Goal: Transaction & Acquisition: Purchase product/service

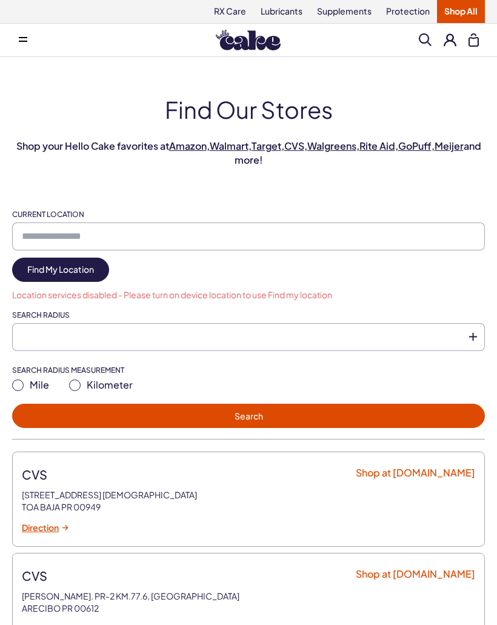
click at [268, 44] on img at bounding box center [248, 40] width 65 height 21
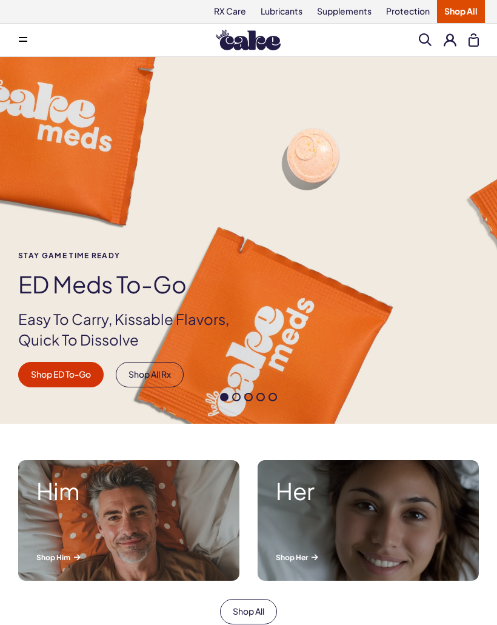
click at [24, 34] on button at bounding box center [23, 40] width 24 height 24
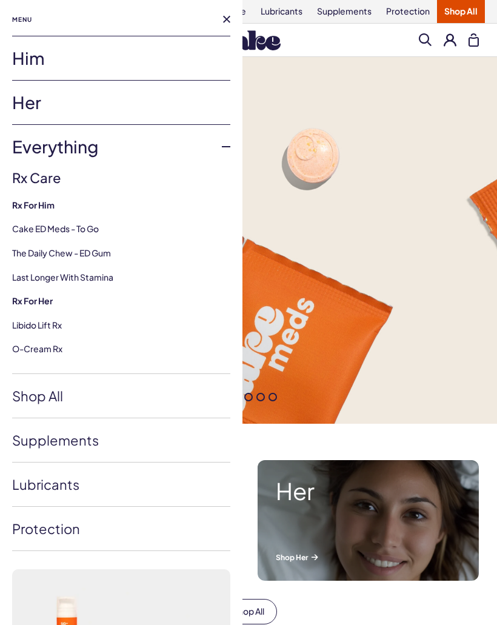
click at [197, 34] on div "Menu" at bounding box center [121, 18] width 218 height 36
click at [27, 62] on link "Him" at bounding box center [121, 58] width 218 height 44
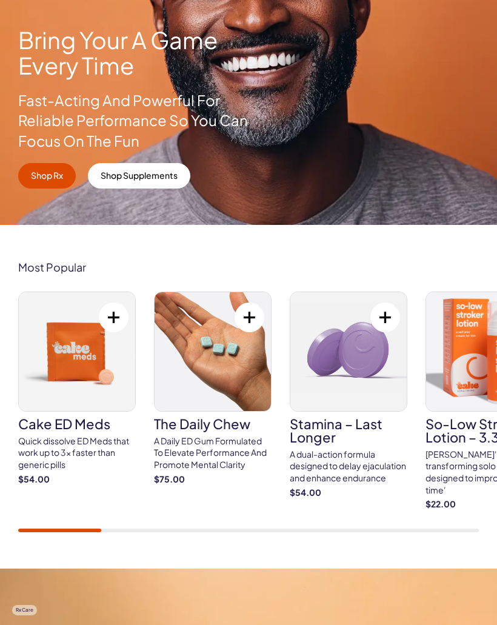
scroll to position [135, 0]
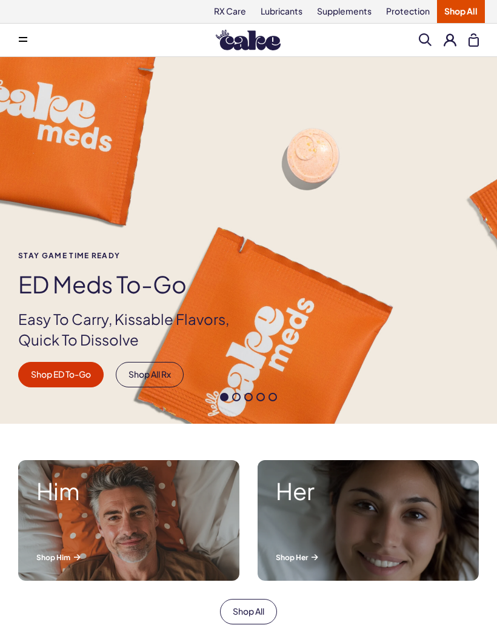
click at [461, 15] on link "Shop All" at bounding box center [461, 11] width 48 height 23
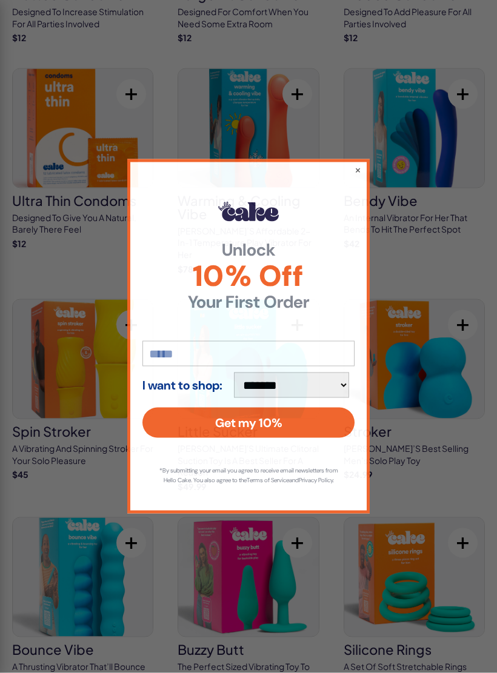
scroll to position [3201, 0]
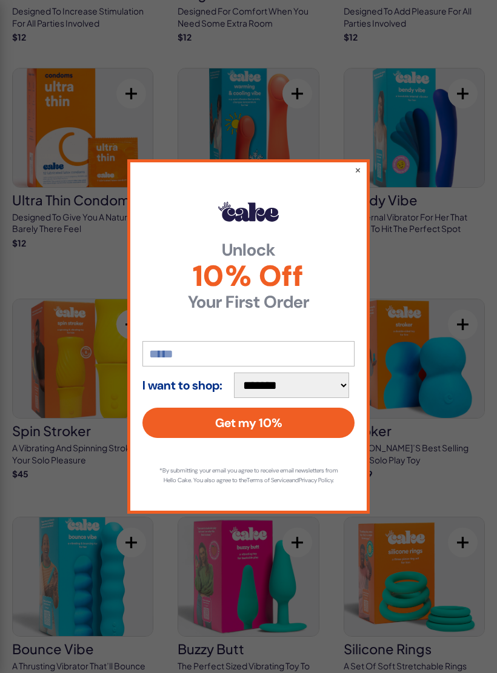
click at [361, 176] on button "×" at bounding box center [357, 170] width 7 height 12
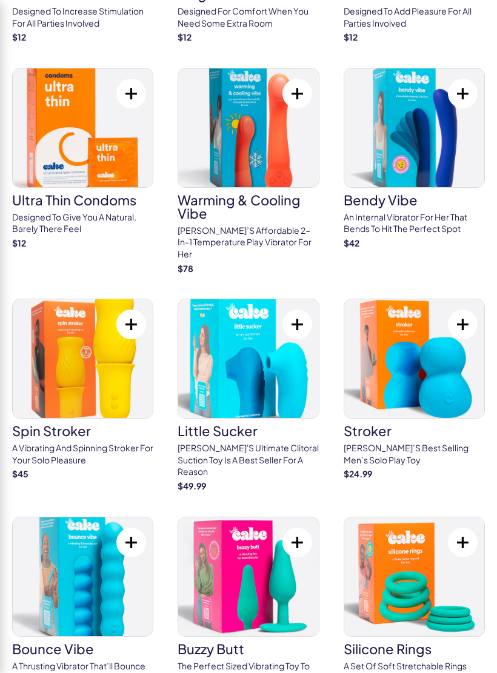
click at [428, 299] on img at bounding box center [414, 358] width 140 height 119
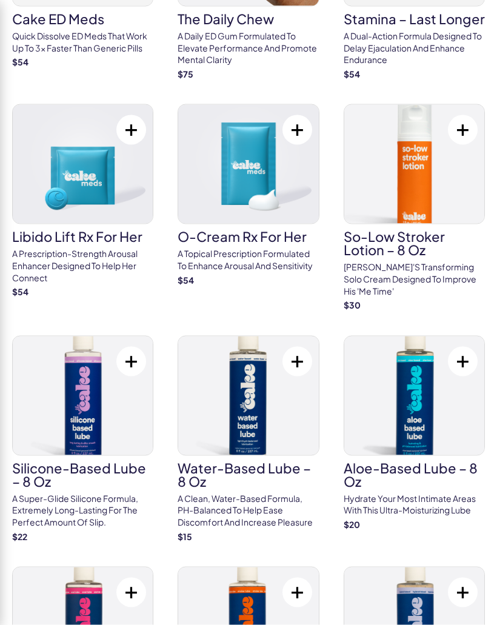
scroll to position [0, 0]
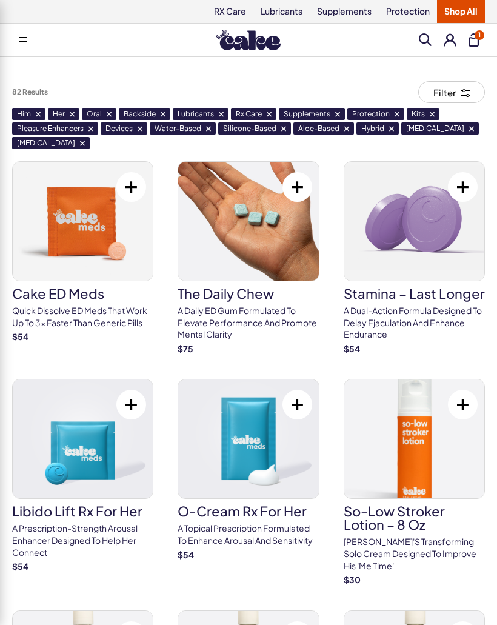
click at [295, 13] on link "Lubricants" at bounding box center [281, 11] width 56 height 23
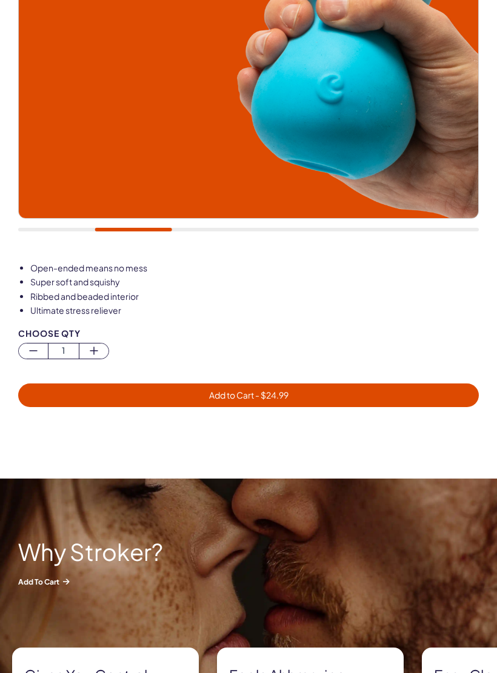
click at [355, 394] on span "Add to Cart - $ 24.99" at bounding box center [248, 395] width 446 height 14
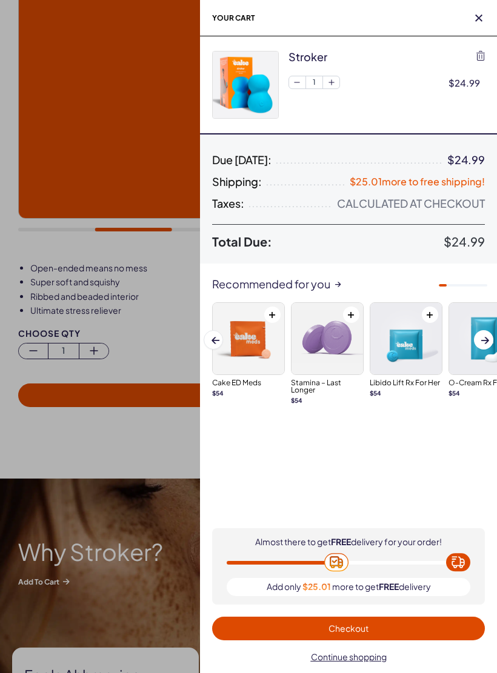
click at [489, 18] on h2 "Your cart" at bounding box center [348, 18] width 297 height 36
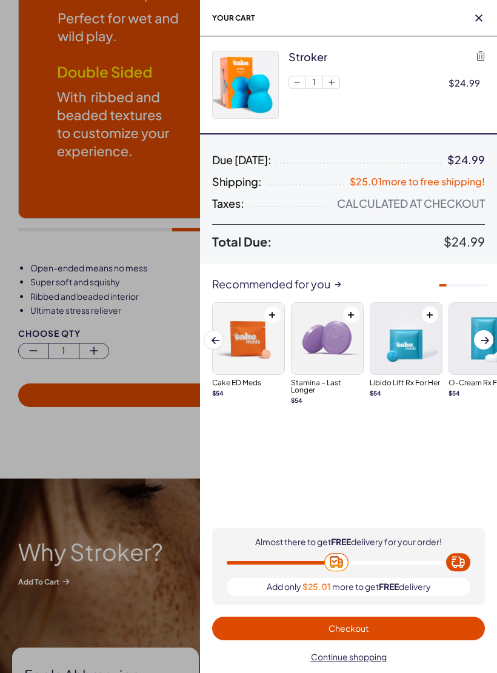
click at [477, 22] on span "button" at bounding box center [479, 18] width 12 height 12
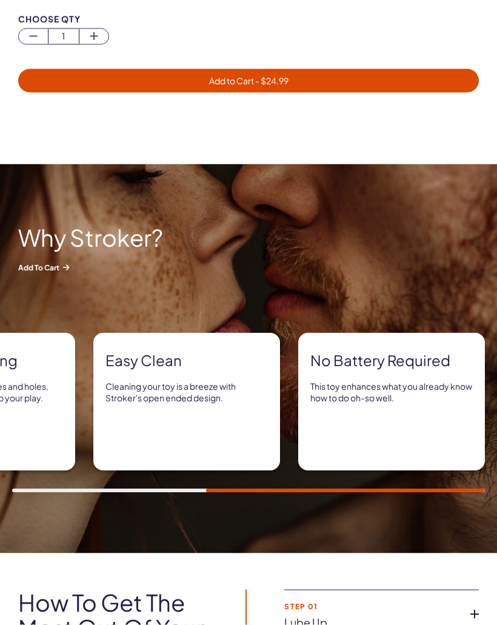
scroll to position [728, 0]
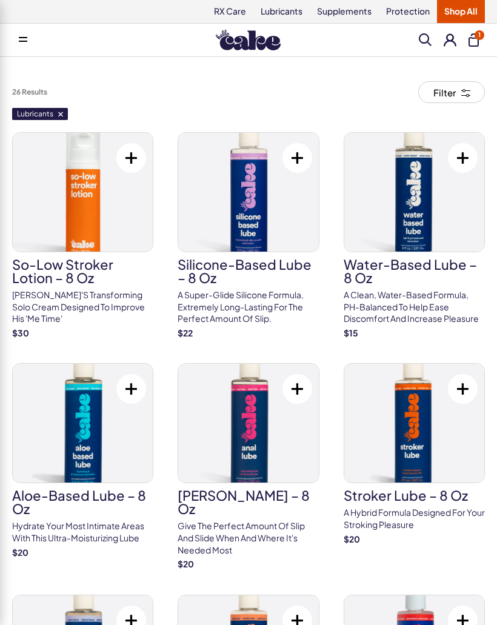
click at [424, 179] on img at bounding box center [414, 192] width 140 height 119
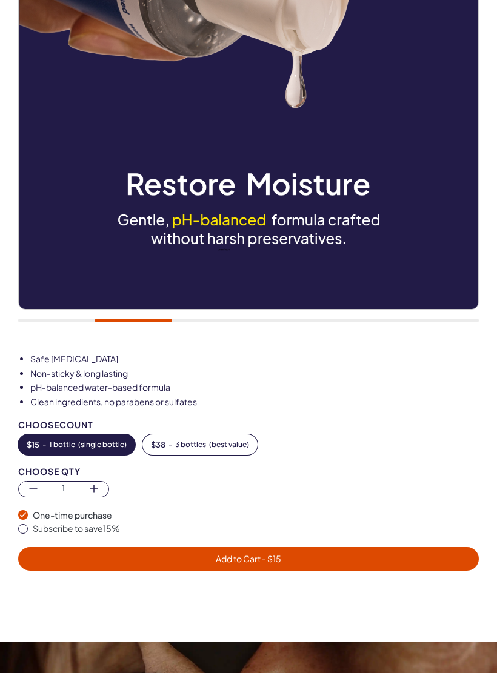
click at [328, 557] on span "Add to Cart - $ 15" at bounding box center [248, 559] width 446 height 14
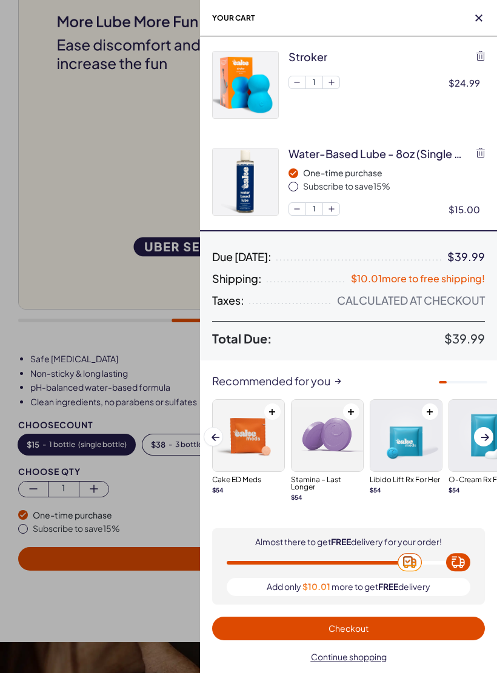
click at [479, 5] on h2 "Your cart" at bounding box center [348, 18] width 297 height 36
click at [478, 12] on span "button" at bounding box center [479, 18] width 12 height 12
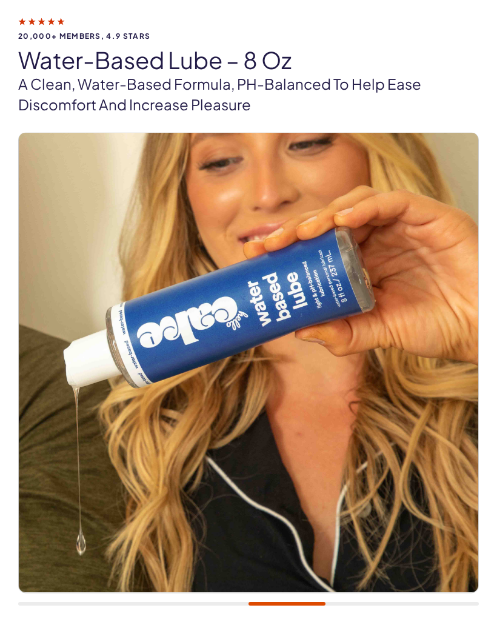
scroll to position [57, 0]
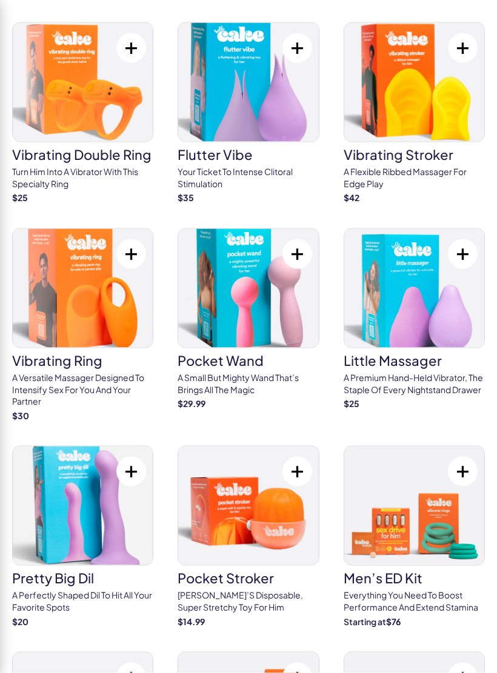
scroll to position [4109, 0]
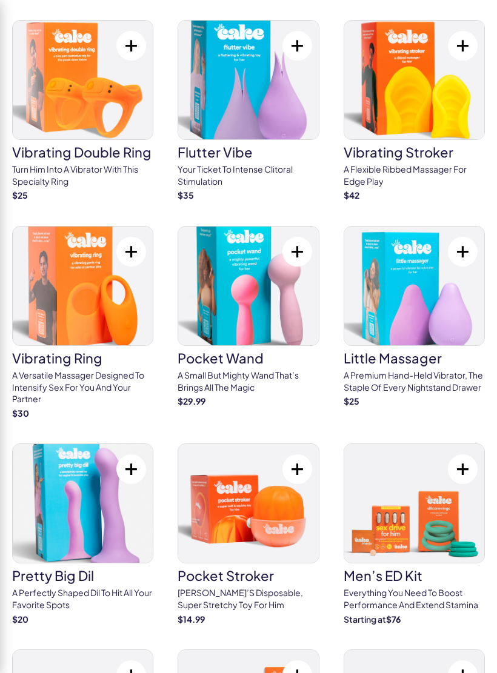
click at [285, 444] on img at bounding box center [248, 503] width 140 height 119
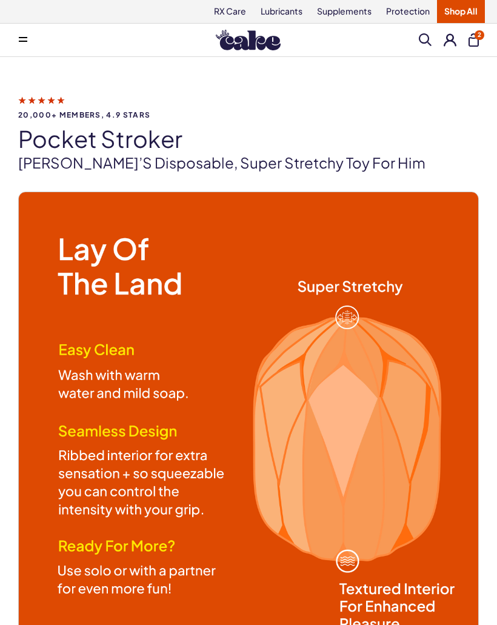
click at [473, 43] on button "2" at bounding box center [473, 39] width 10 height 13
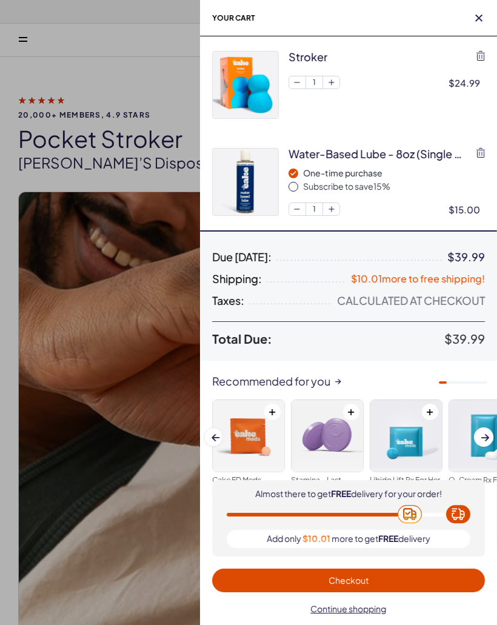
click at [239, 17] on h2 "Your cart" at bounding box center [348, 18] width 297 height 36
click at [249, 20] on h2 "Your cart" at bounding box center [348, 18] width 297 height 36
click at [376, 610] on span "Continue shopping" at bounding box center [349, 608] width 76 height 11
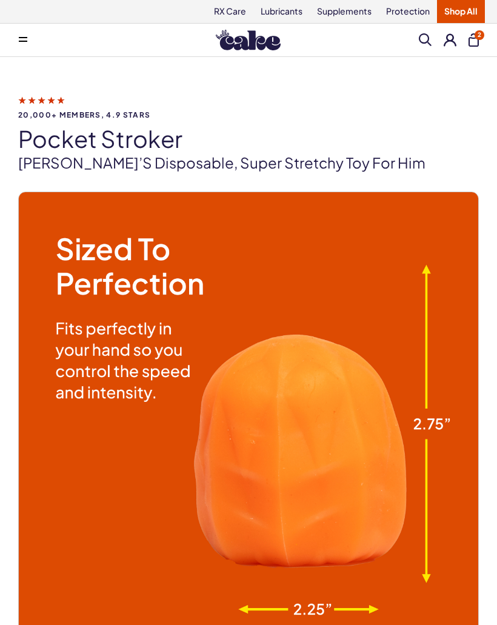
click at [469, 42] on button "2" at bounding box center [473, 39] width 10 height 13
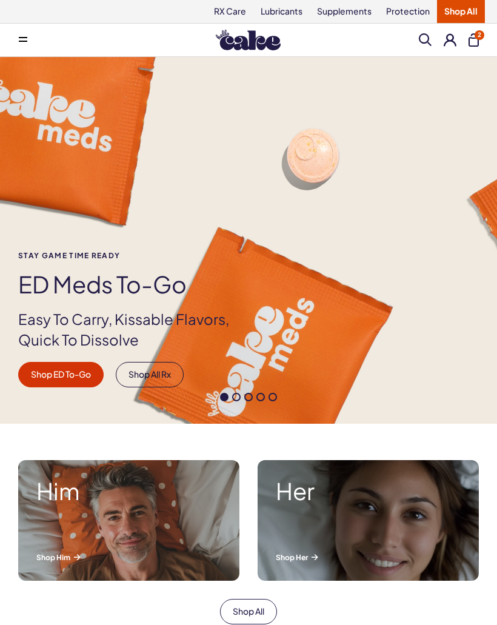
click at [32, 44] on button at bounding box center [23, 40] width 24 height 24
click at [419, 98] on div "Stay Game time ready ED Meds to-go Easy To Carry, Kissable Flavors, Quick To Di…" at bounding box center [248, 240] width 497 height 367
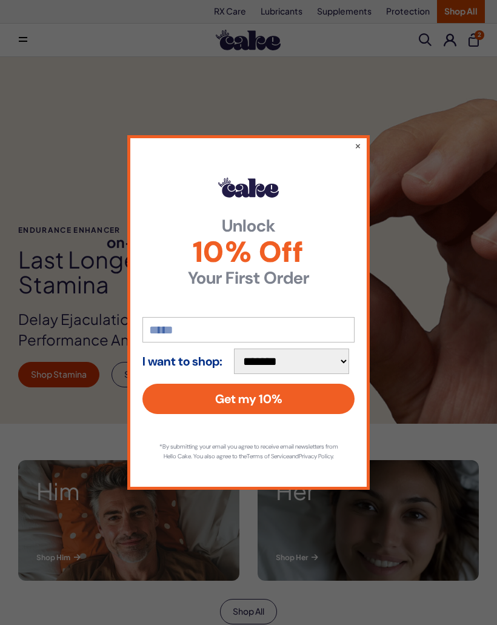
click at [359, 148] on button "×" at bounding box center [357, 145] width 7 height 12
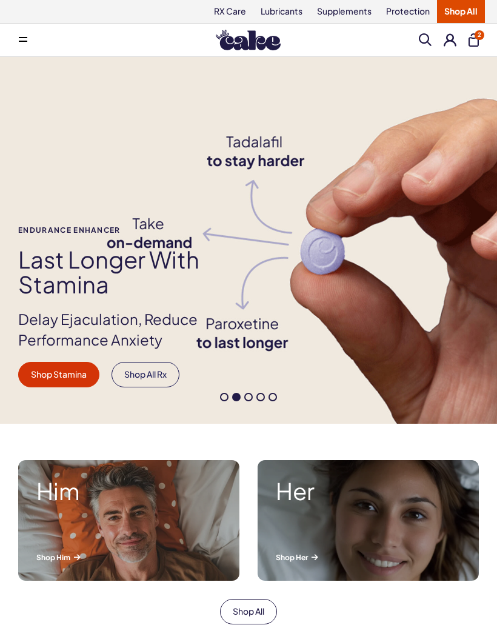
click at [458, 13] on link "Shop All" at bounding box center [461, 11] width 48 height 23
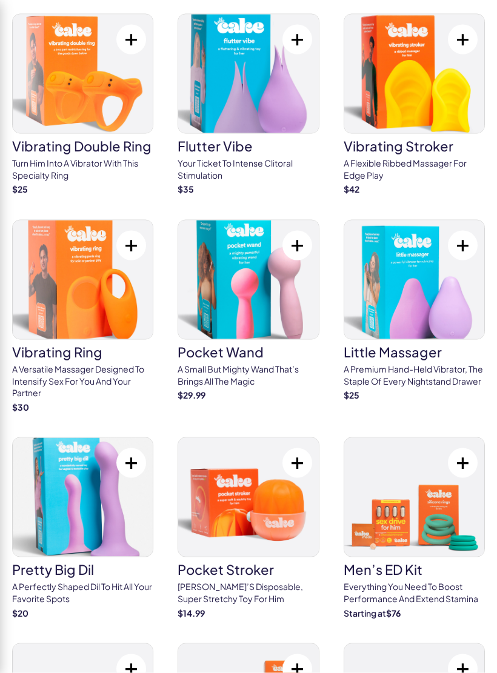
scroll to position [4117, 0]
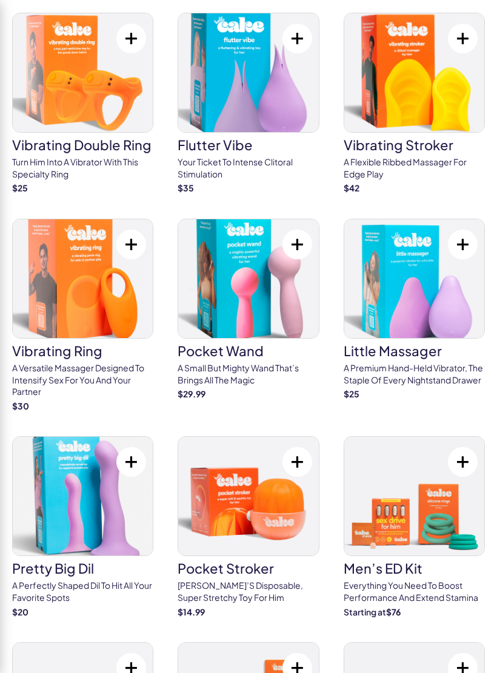
click at [288, 437] on img at bounding box center [248, 496] width 140 height 119
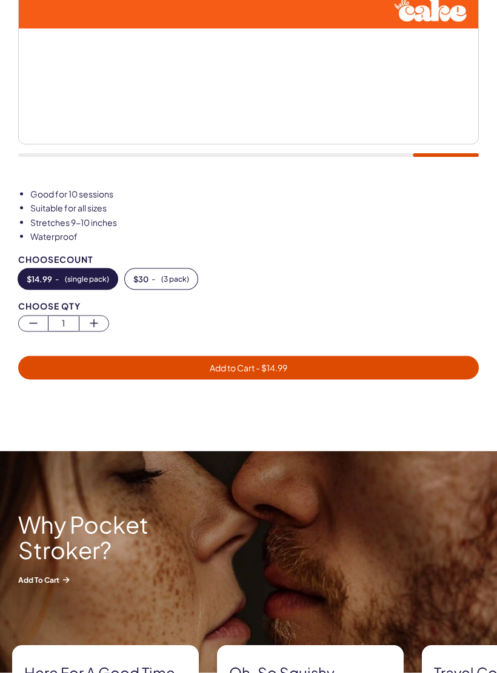
scroll to position [508, 0]
click at [378, 372] on span "Add to Cart - $ 14.99" at bounding box center [248, 368] width 446 height 14
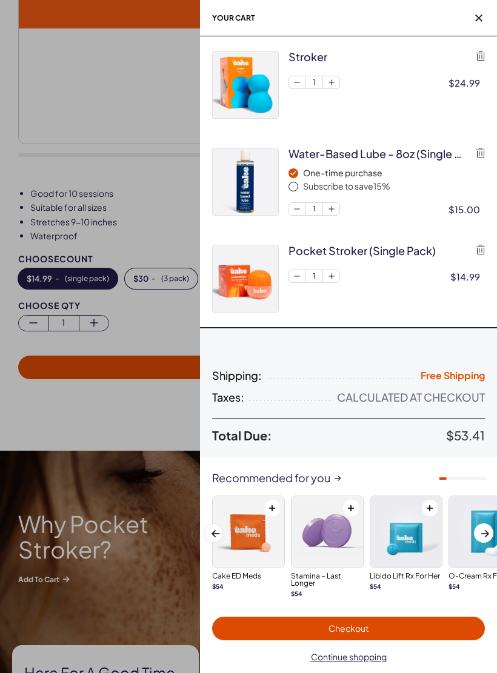
scroll to position [0, 0]
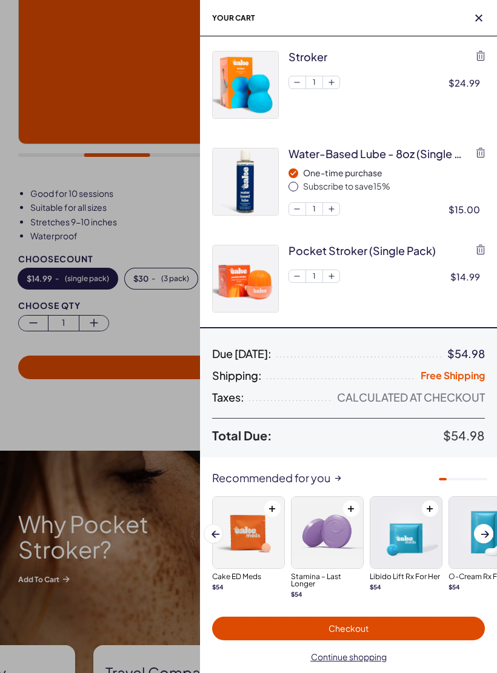
click at [484, 49] on div "stroker 1 $24.99" at bounding box center [348, 84] width 273 height 97
click at [477, 59] on icon "button" at bounding box center [480, 56] width 8 height 10
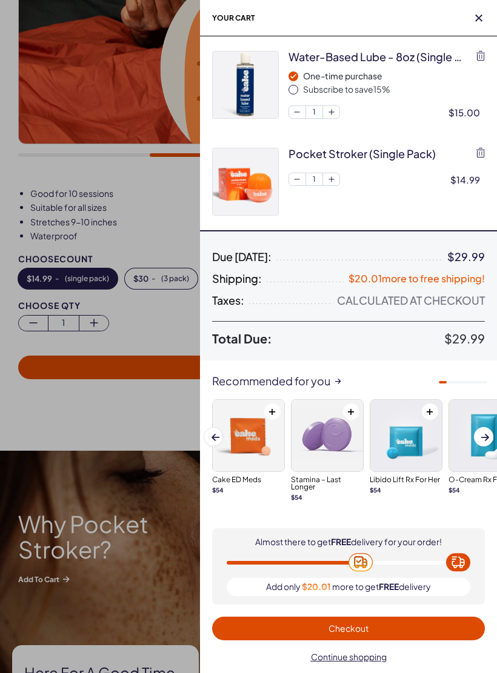
click at [478, 5] on h2 "Your cart" at bounding box center [348, 18] width 297 height 36
click at [480, 22] on span "button" at bounding box center [479, 18] width 12 height 12
